Goal: Information Seeking & Learning: Learn about a topic

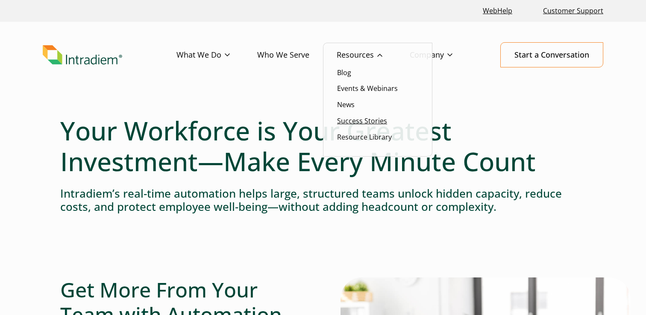
click at [370, 121] on link "Success Stories" at bounding box center [362, 120] width 50 height 9
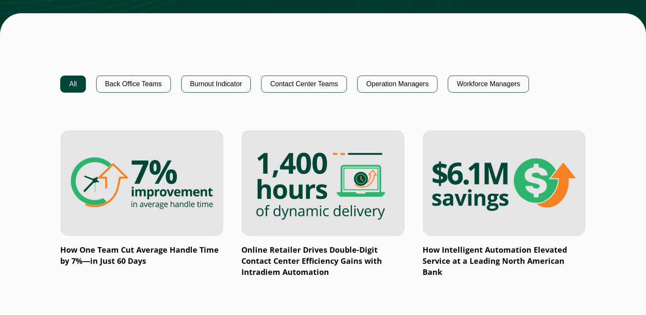
scroll to position [545, 0]
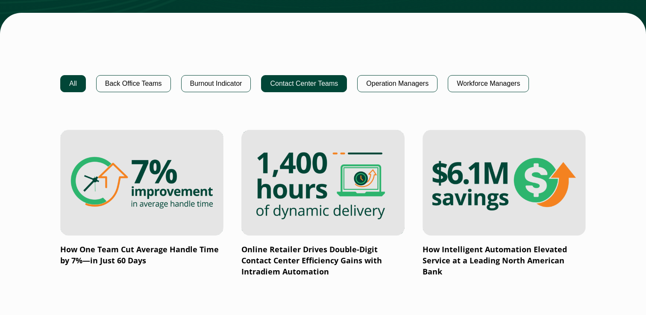
click at [327, 88] on button "Contact Center Teams" at bounding box center [304, 83] width 86 height 17
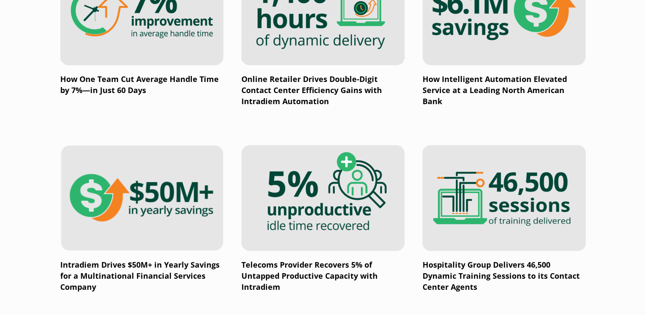
scroll to position [716, 0]
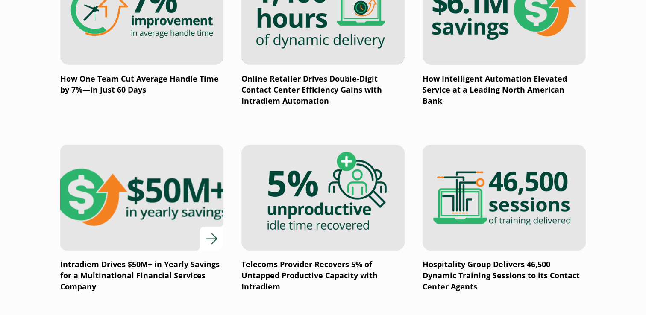
click at [115, 224] on img at bounding box center [142, 197] width 196 height 127
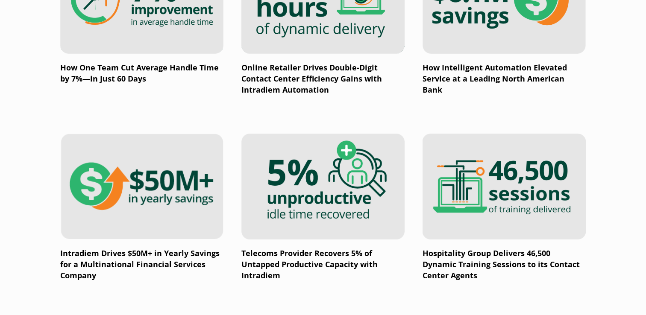
scroll to position [738, 0]
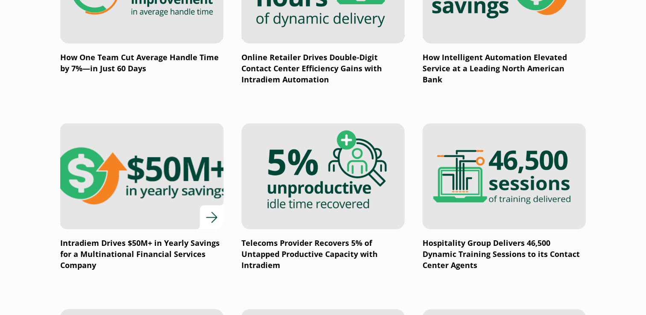
click at [183, 200] on img at bounding box center [142, 176] width 196 height 127
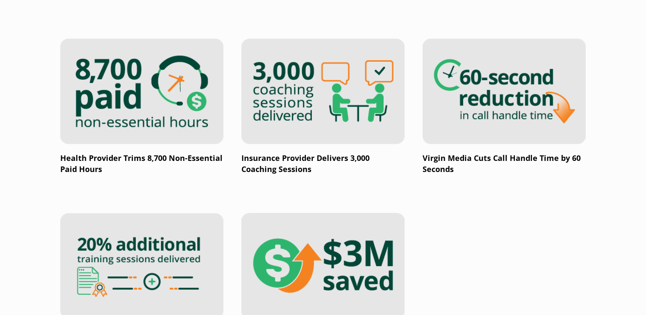
scroll to position [1165, 0]
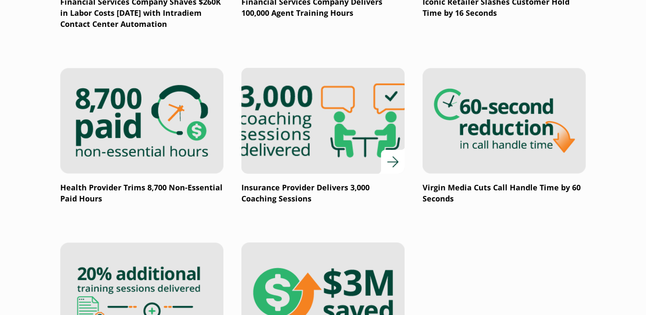
click at [344, 165] on img at bounding box center [323, 120] width 196 height 127
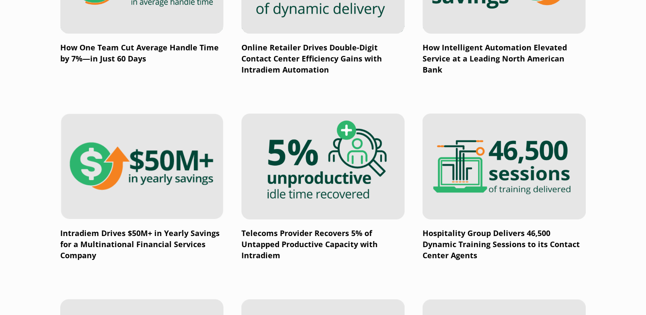
scroll to position [726, 0]
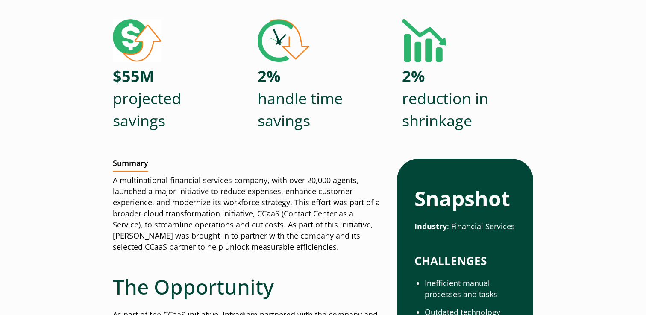
scroll to position [107, 0]
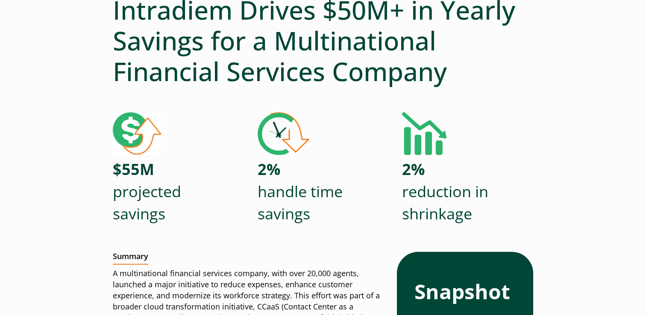
click at [133, 158] on div "$55M projected savings" at bounding box center [178, 168] width 131 height 112
